Goal: Task Accomplishment & Management: Manage account settings

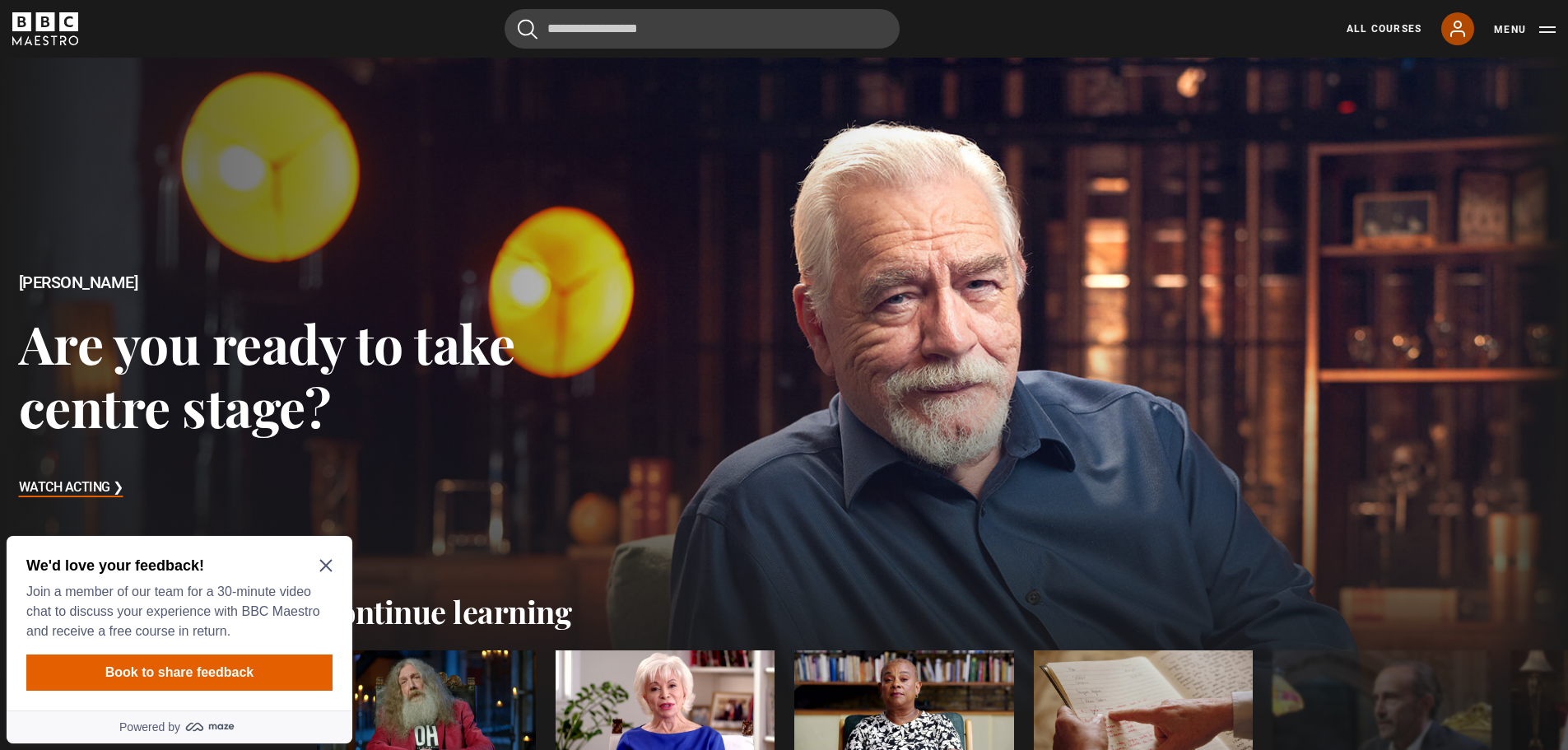
click at [1464, 26] on icon at bounding box center [1458, 28] width 20 height 20
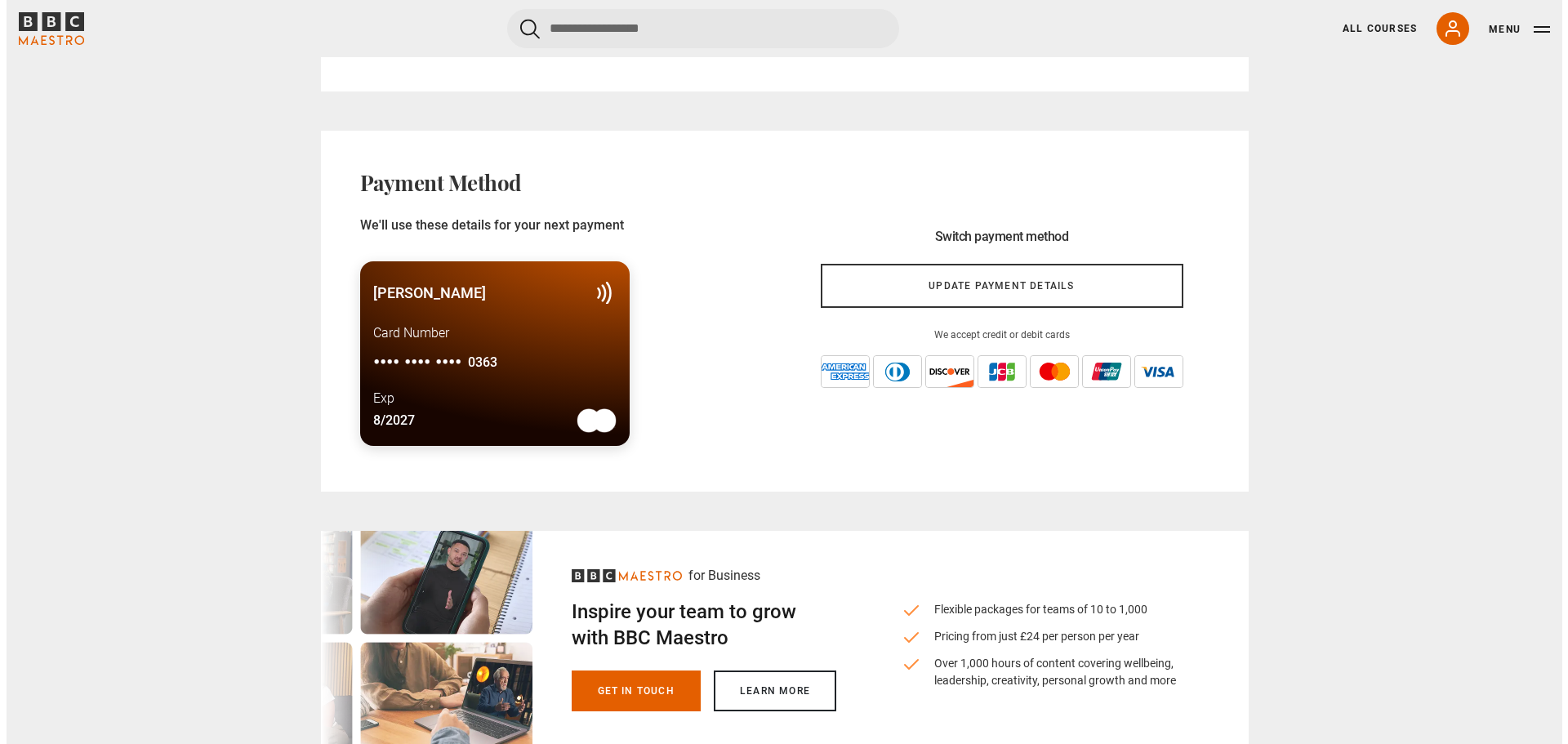
scroll to position [1062, 0]
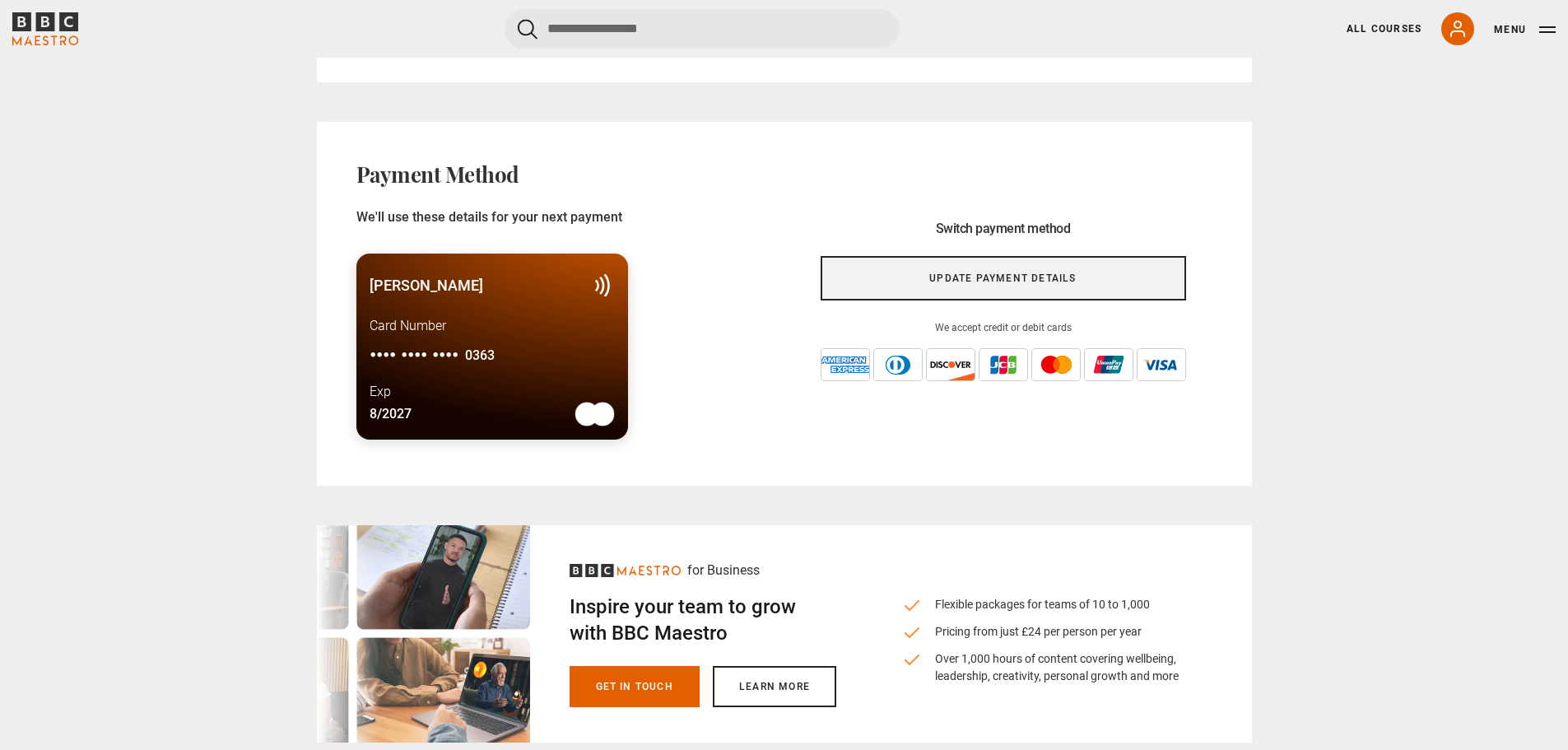
click at [958, 271] on link "Update payment details" at bounding box center [1004, 278] width 365 height 45
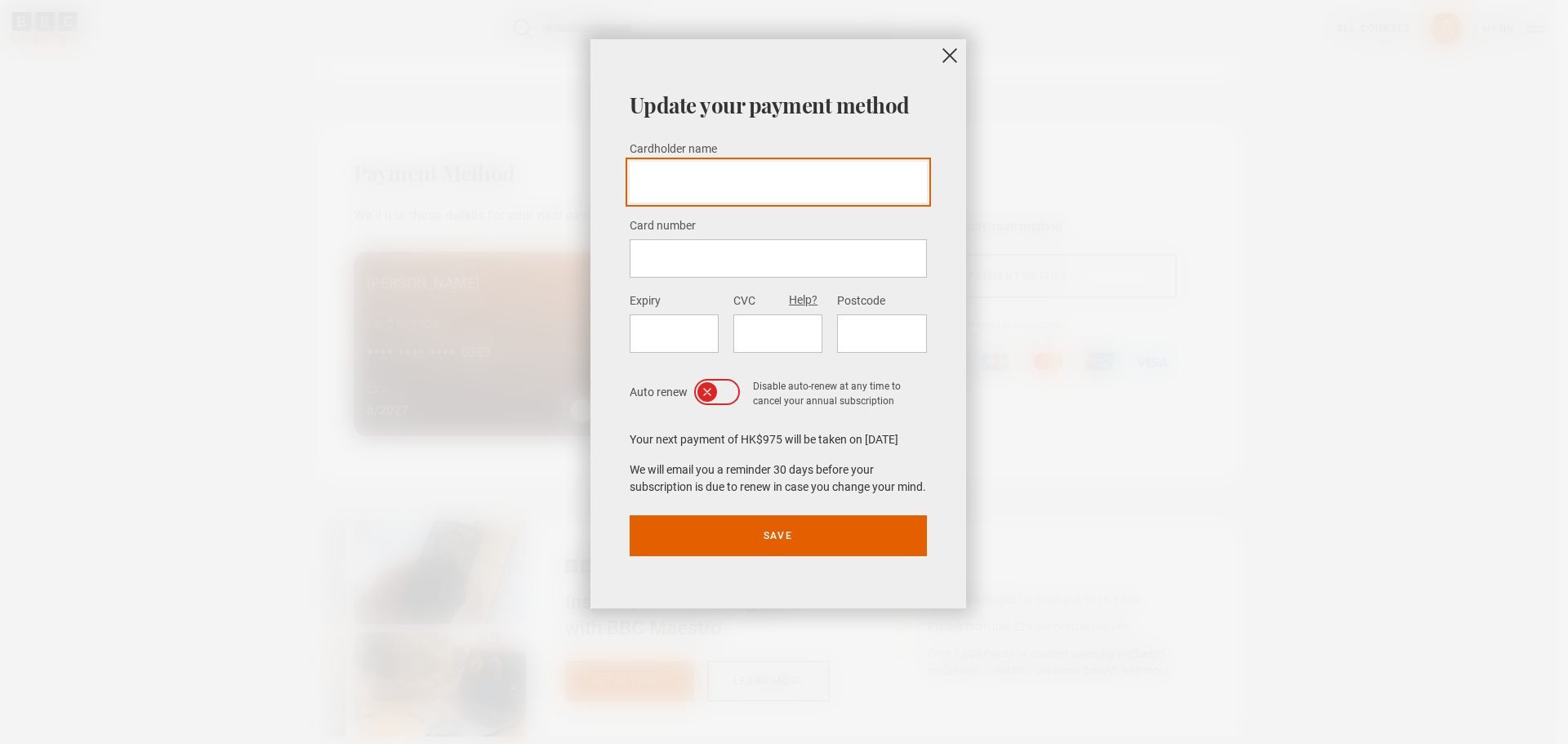
click at [686, 177] on input "Cardholder name *" at bounding box center [779, 182] width 298 height 41
type input "**********"
click at [697, 267] on div at bounding box center [779, 258] width 298 height 38
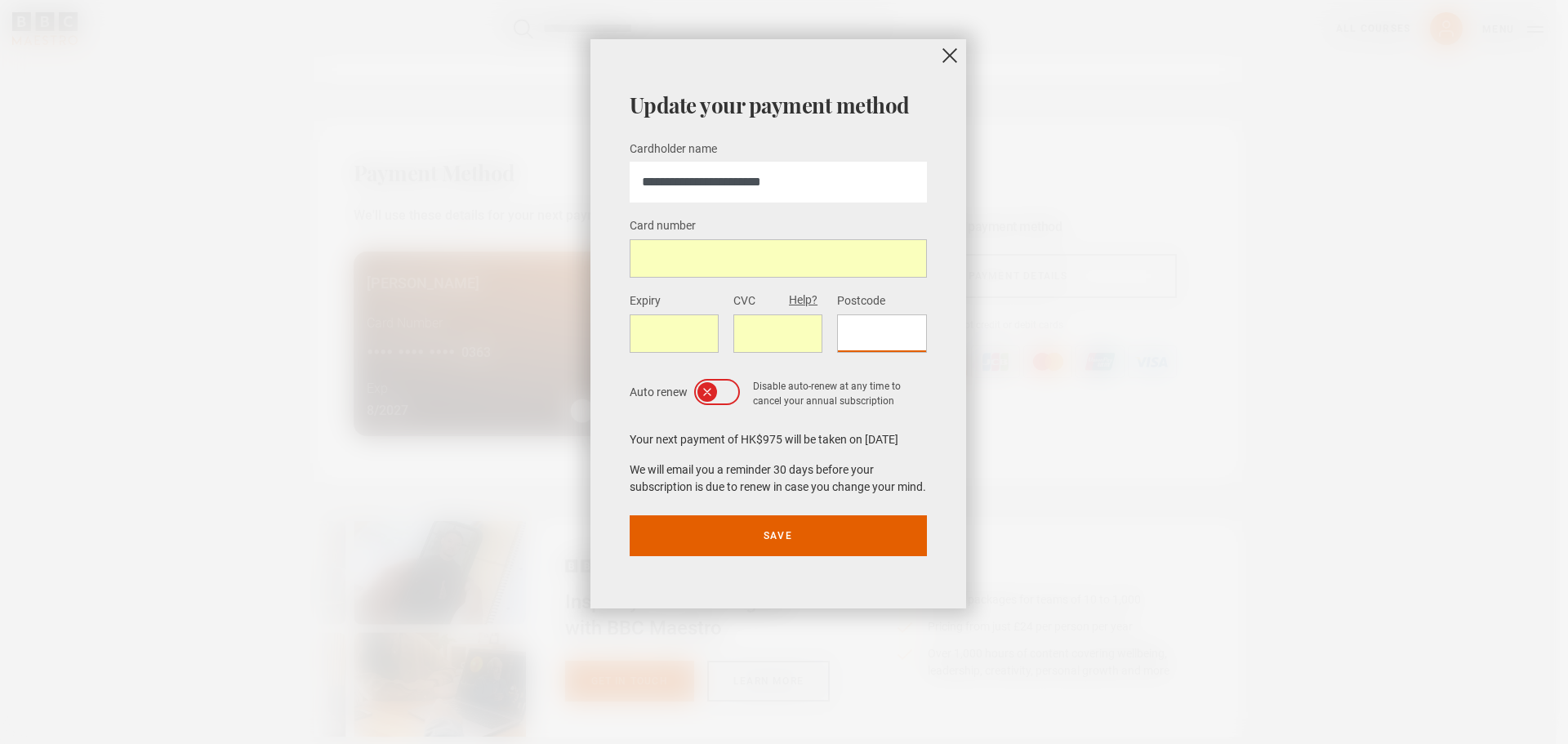
click at [728, 388] on icon at bounding box center [727, 392] width 13 height 13
click at [800, 546] on button "Save" at bounding box center [779, 536] width 298 height 41
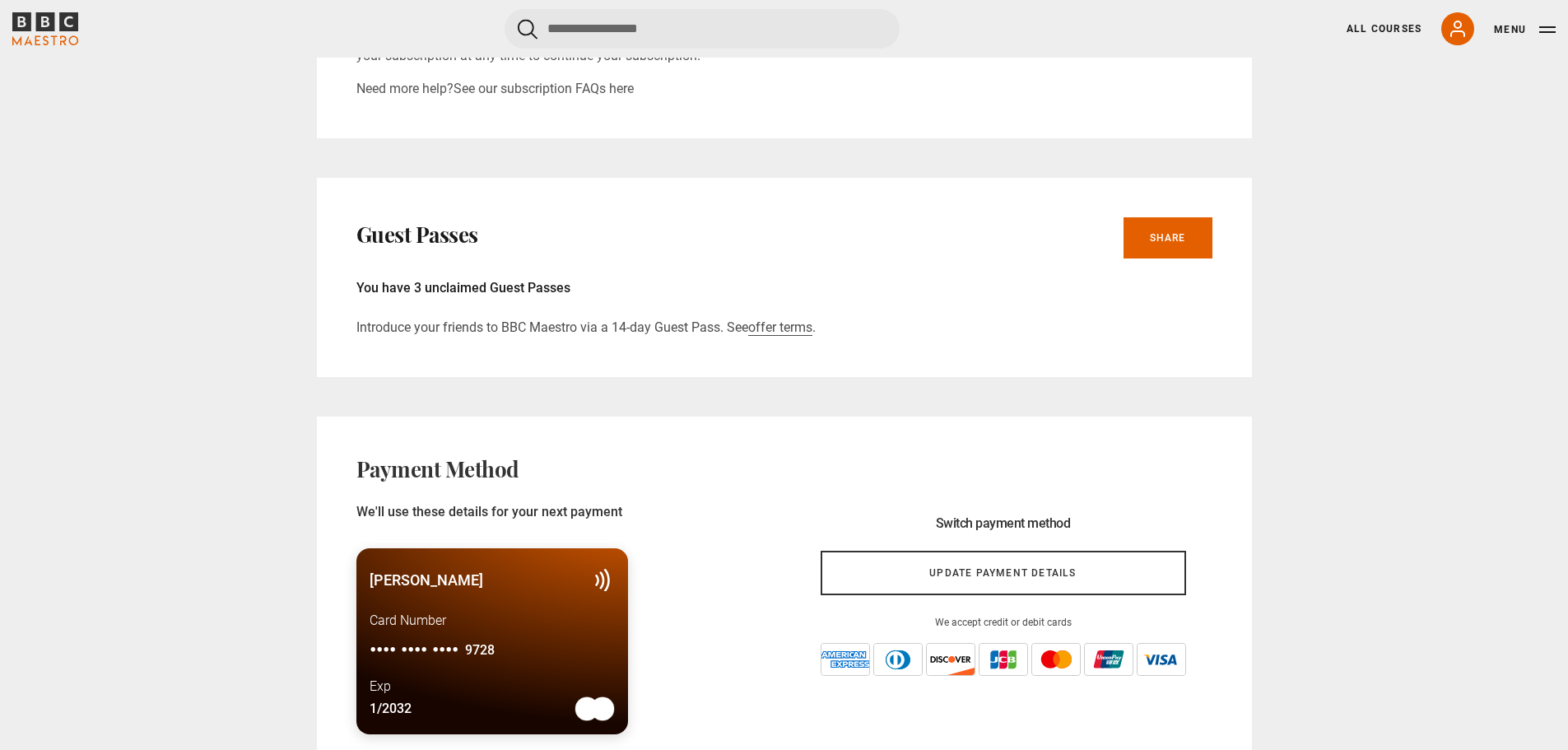
scroll to position [577, 0]
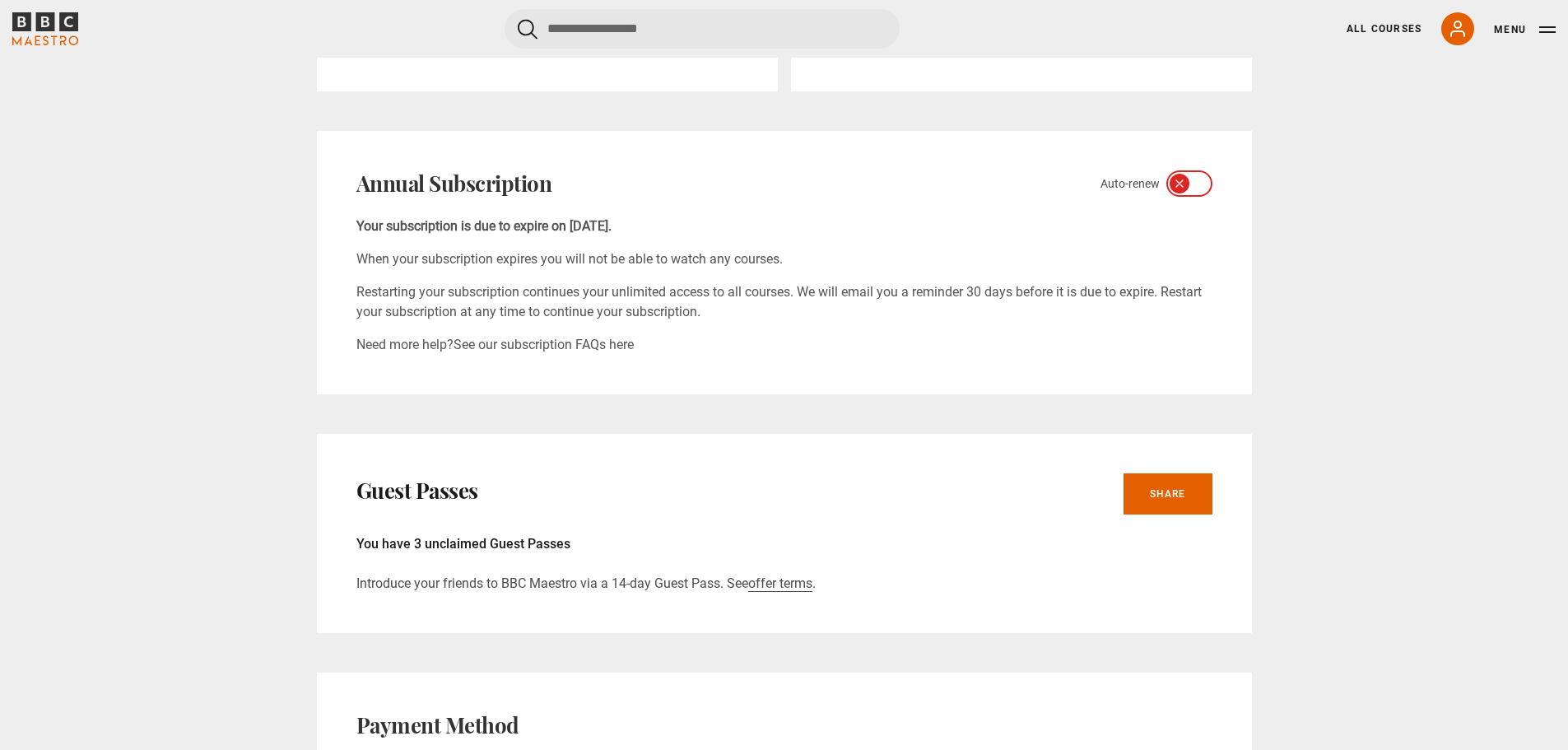
click at [35, 12] on icon "BBC Maestro" at bounding box center [45, 28] width 65 height 33
